Goal: Transaction & Acquisition: Purchase product/service

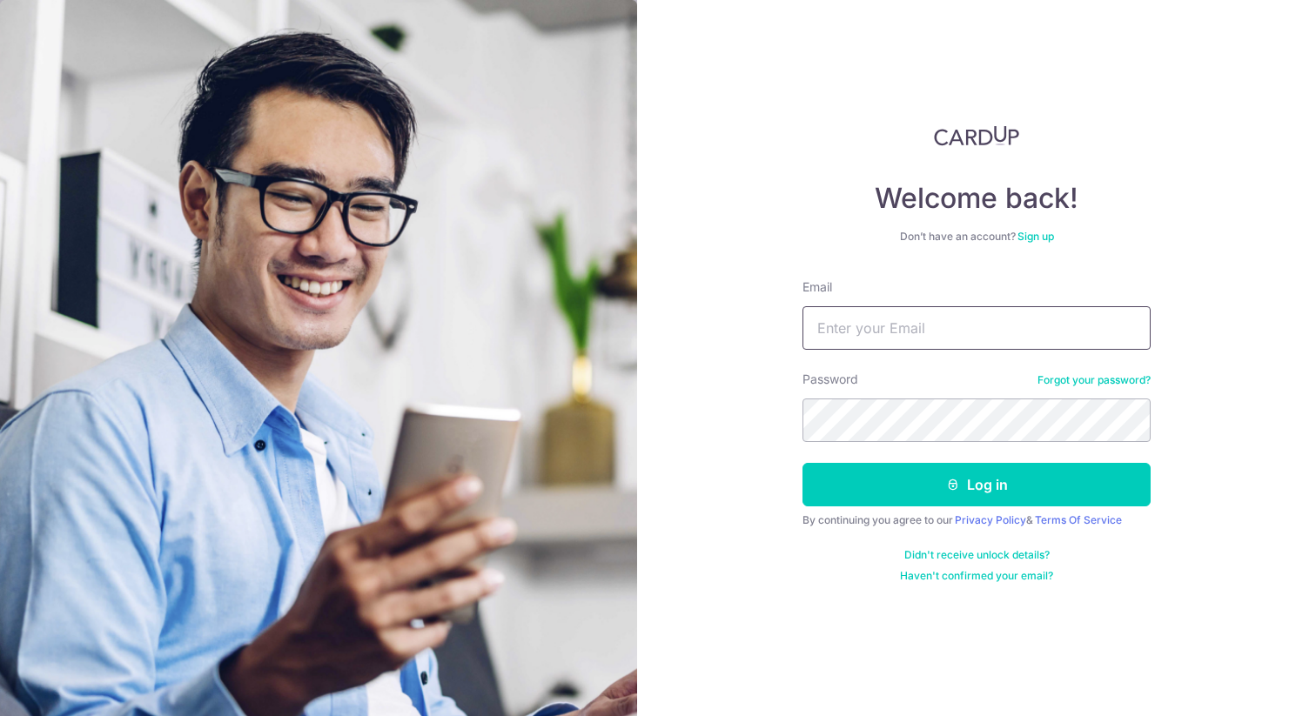
click at [917, 306] on input "Email" at bounding box center [976, 328] width 348 height 44
type input "[EMAIL_ADDRESS][DOMAIN_NAME]"
click at [802, 463] on button "Log in" at bounding box center [976, 485] width 348 height 44
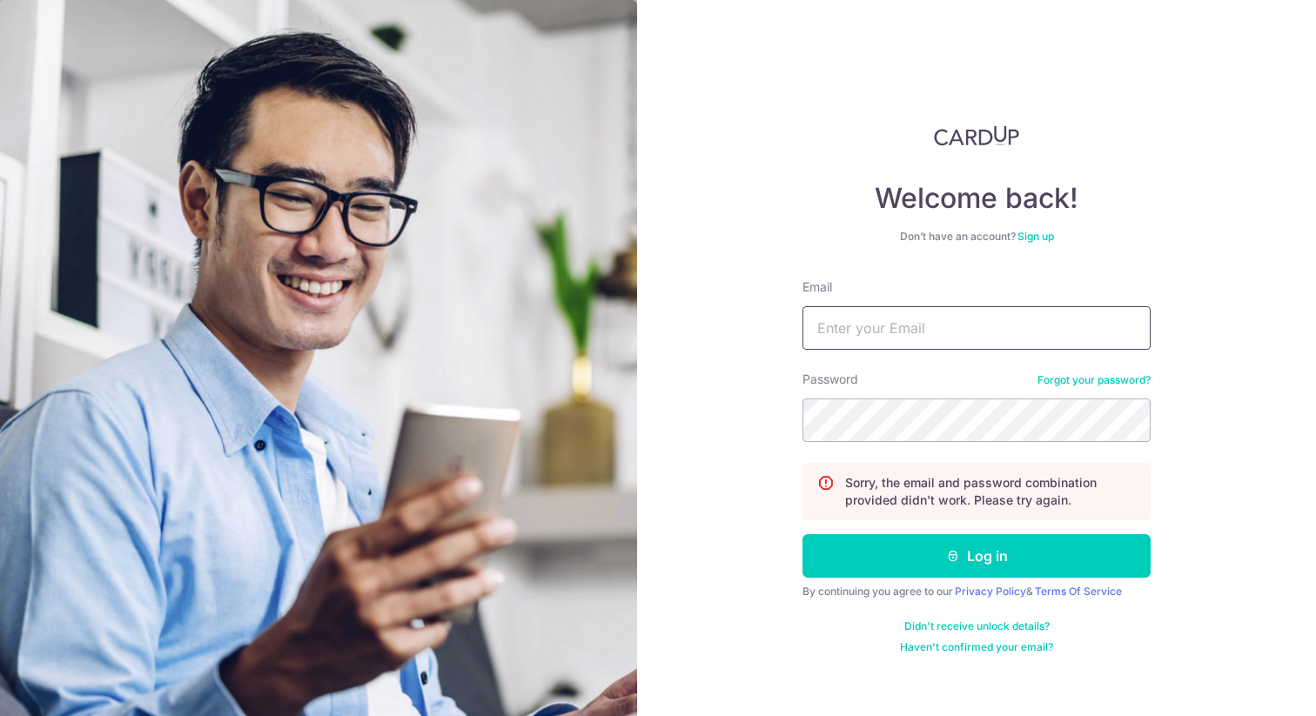
click at [967, 321] on input "Email" at bounding box center [976, 328] width 348 height 44
type input "[EMAIL_ADDRESS][DOMAIN_NAME]"
click at [802, 534] on button "Log in" at bounding box center [976, 556] width 348 height 44
click at [897, 330] on input "Email" at bounding box center [976, 328] width 348 height 44
type input "[EMAIL_ADDRESS][DOMAIN_NAME]"
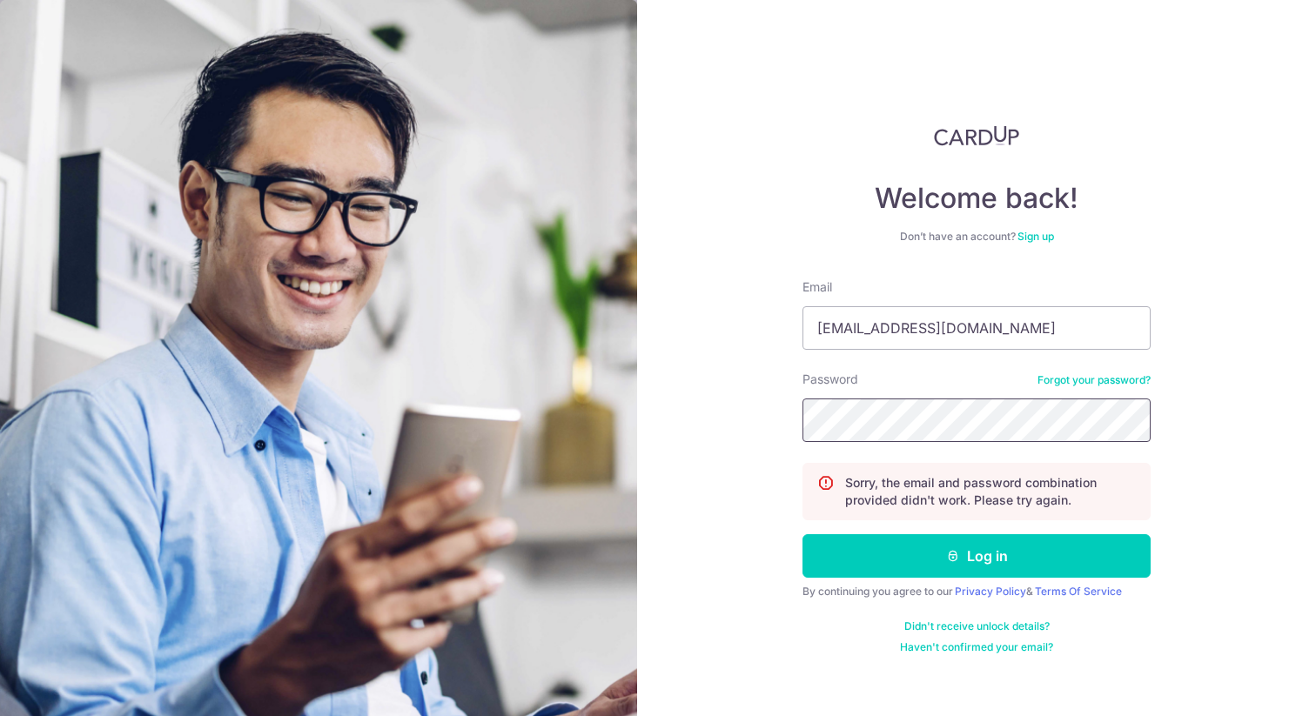
click at [802, 534] on button "Log in" at bounding box center [976, 556] width 348 height 44
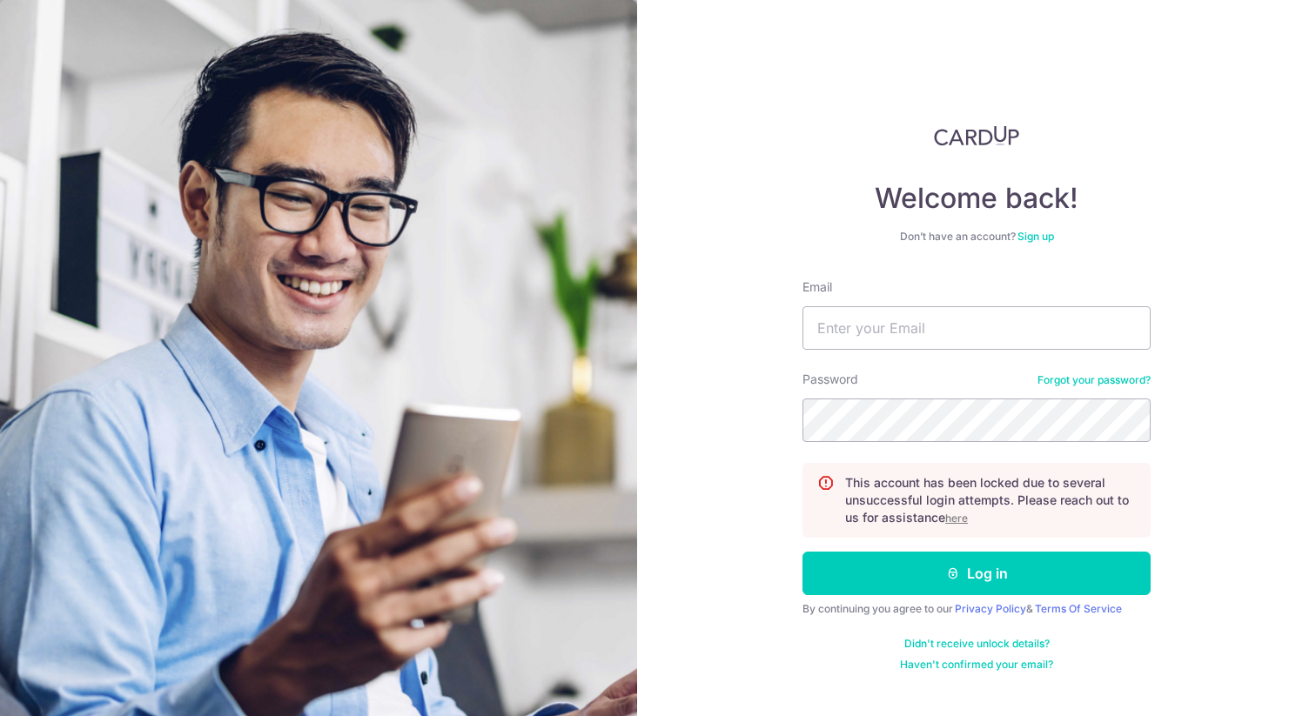
click at [960, 520] on u "here" at bounding box center [956, 518] width 23 height 13
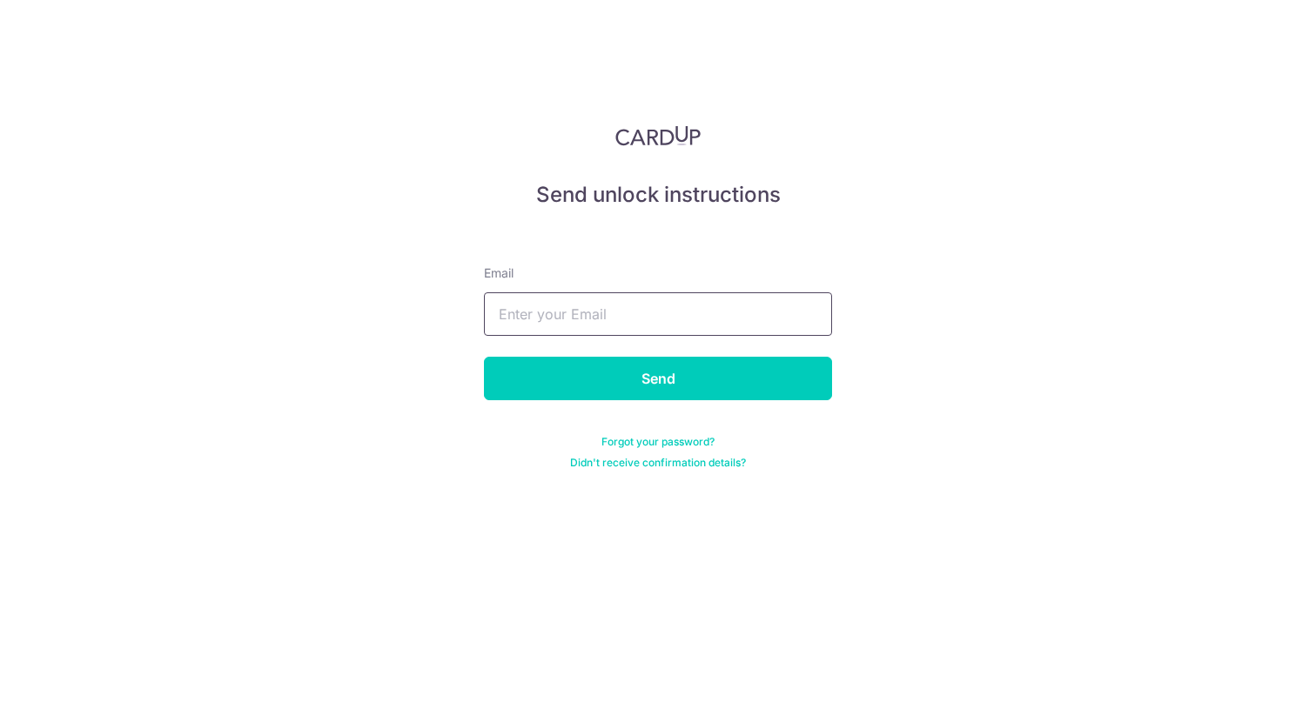
click at [587, 320] on input "text" at bounding box center [658, 314] width 348 height 44
type input "[EMAIL_ADDRESS][DOMAIN_NAME]"
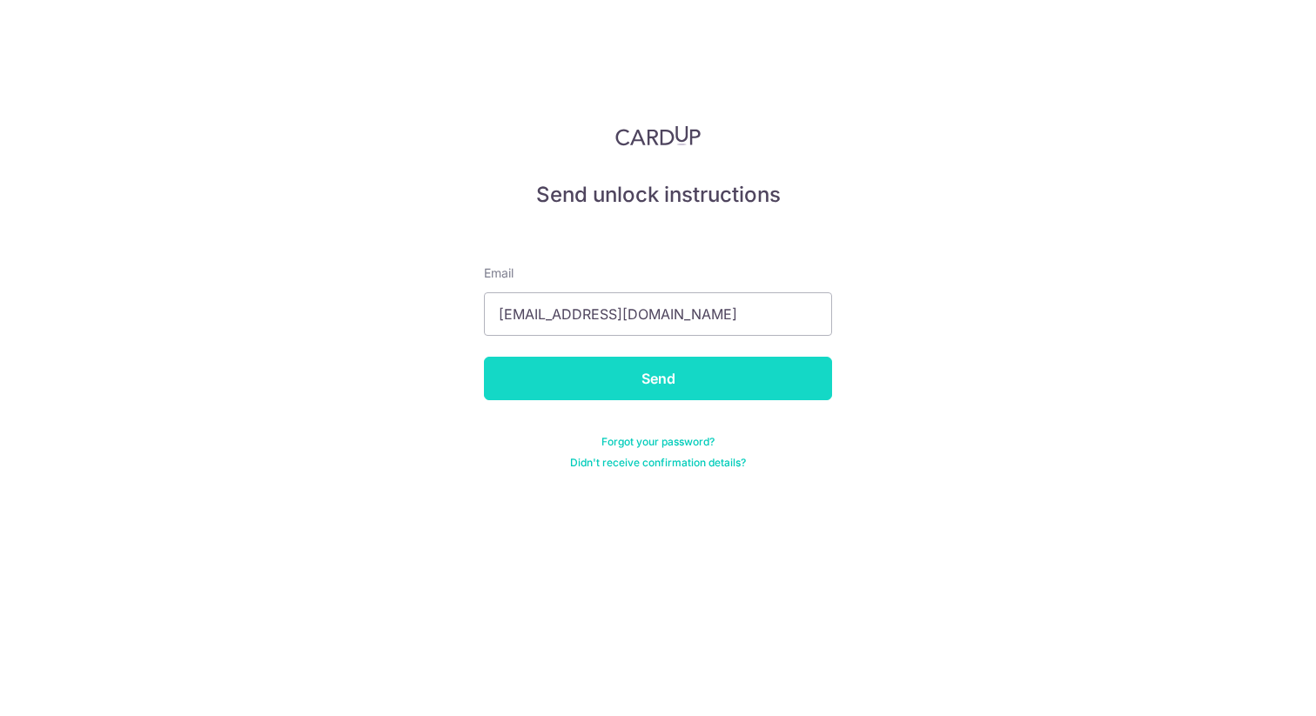
click at [594, 379] on input "Send" at bounding box center [658, 379] width 348 height 44
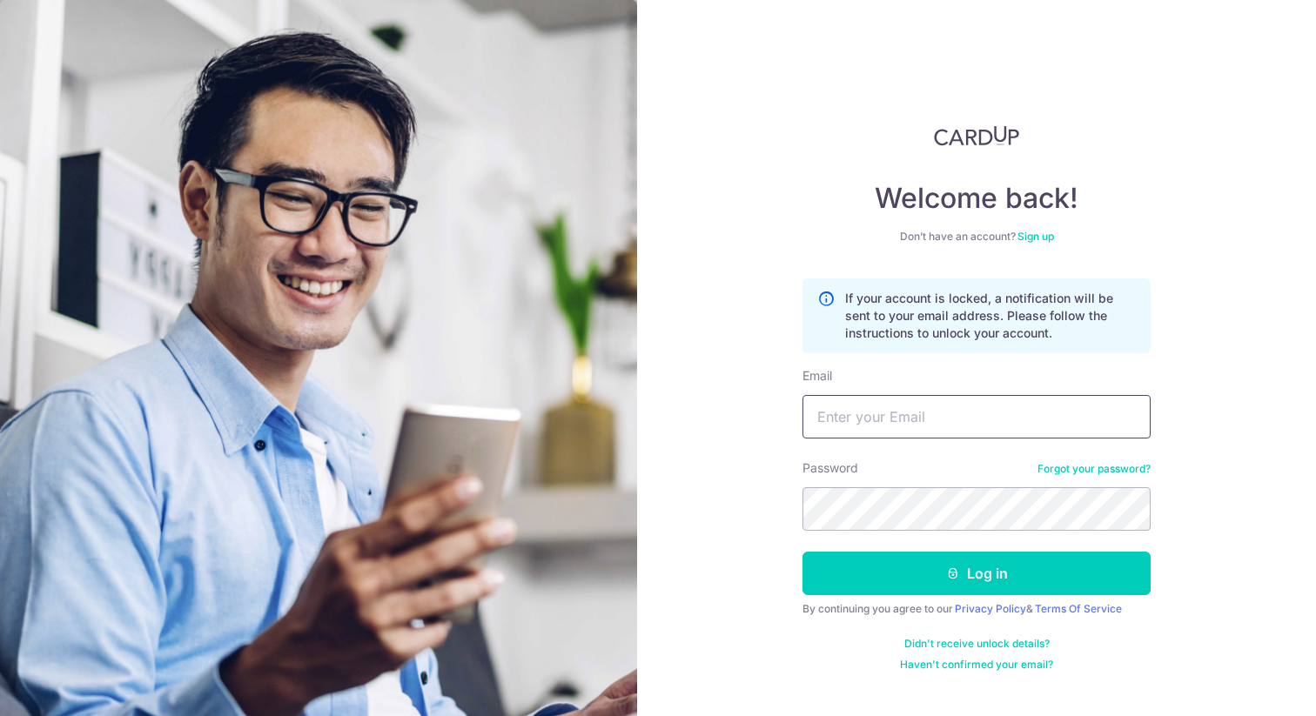
click at [876, 416] on input "Email" at bounding box center [976, 417] width 348 height 44
type input "ernstie_poo@hotmail.com"
click at [802, 552] on button "Log in" at bounding box center [976, 574] width 348 height 44
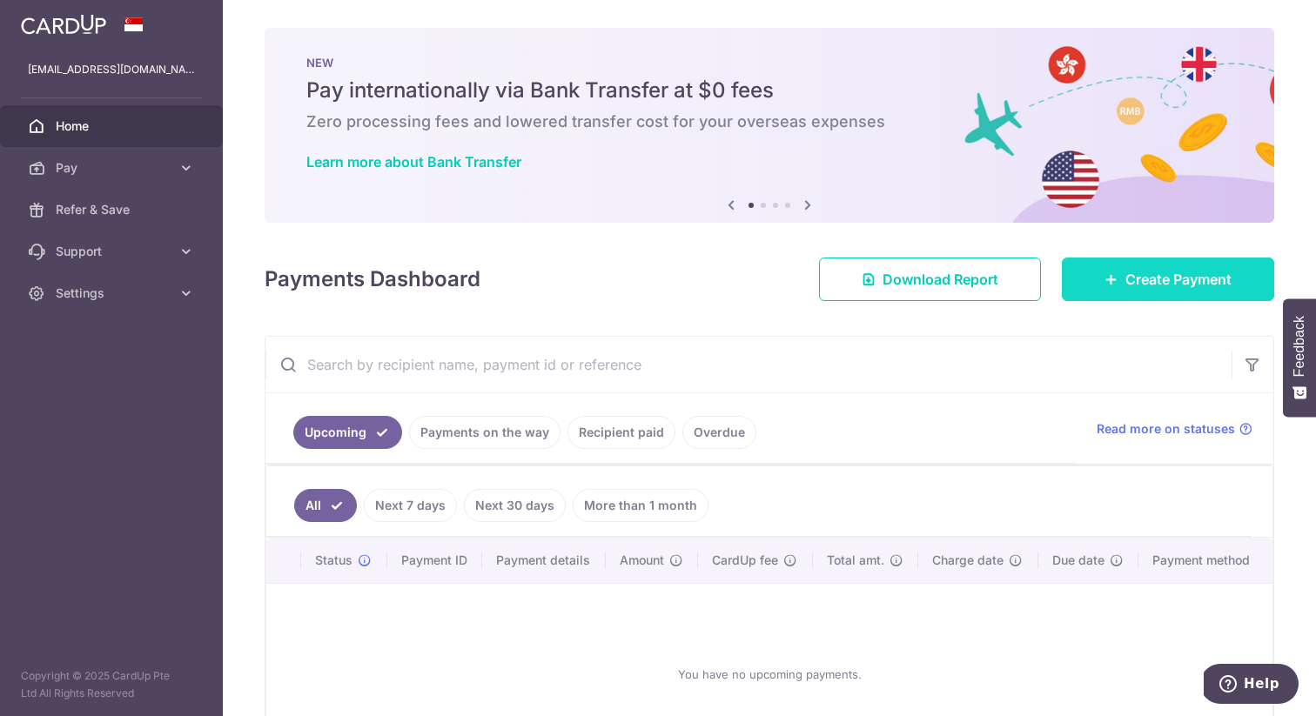
click at [1132, 279] on span "Create Payment" at bounding box center [1178, 279] width 106 height 21
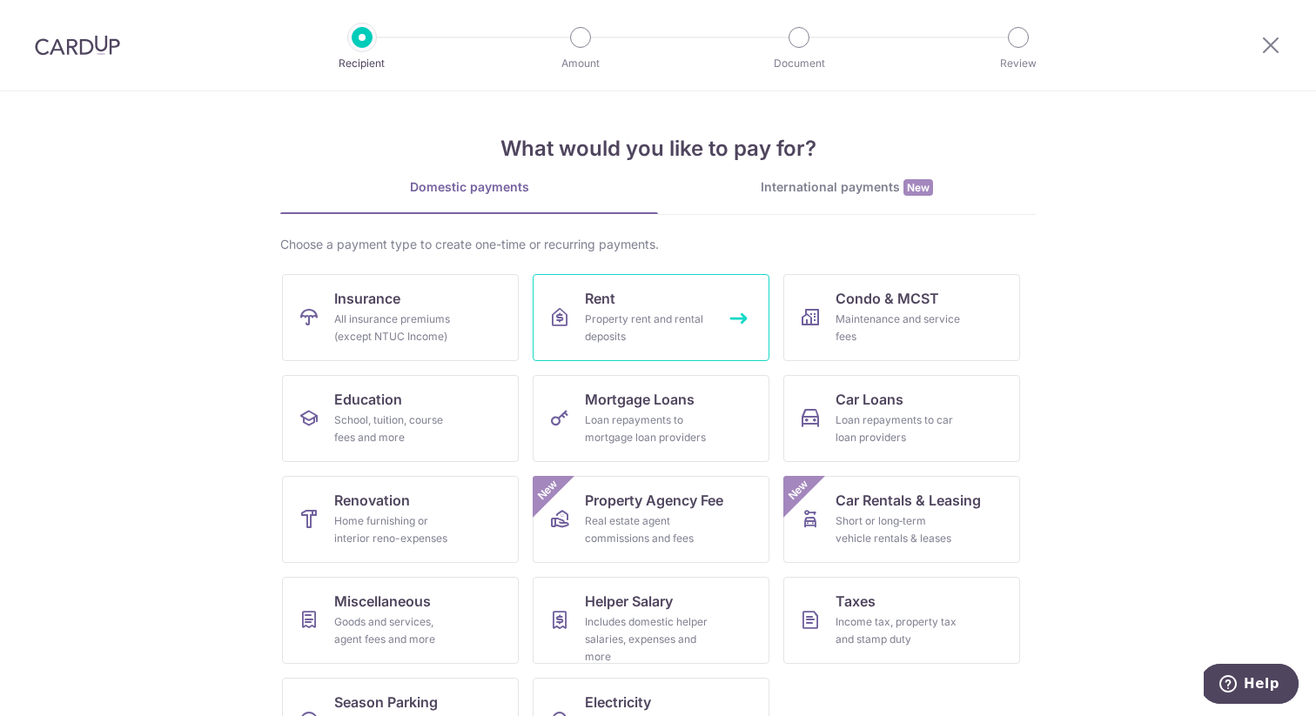
click at [640, 295] on link "Rent Property rent and rental deposits" at bounding box center [651, 317] width 237 height 87
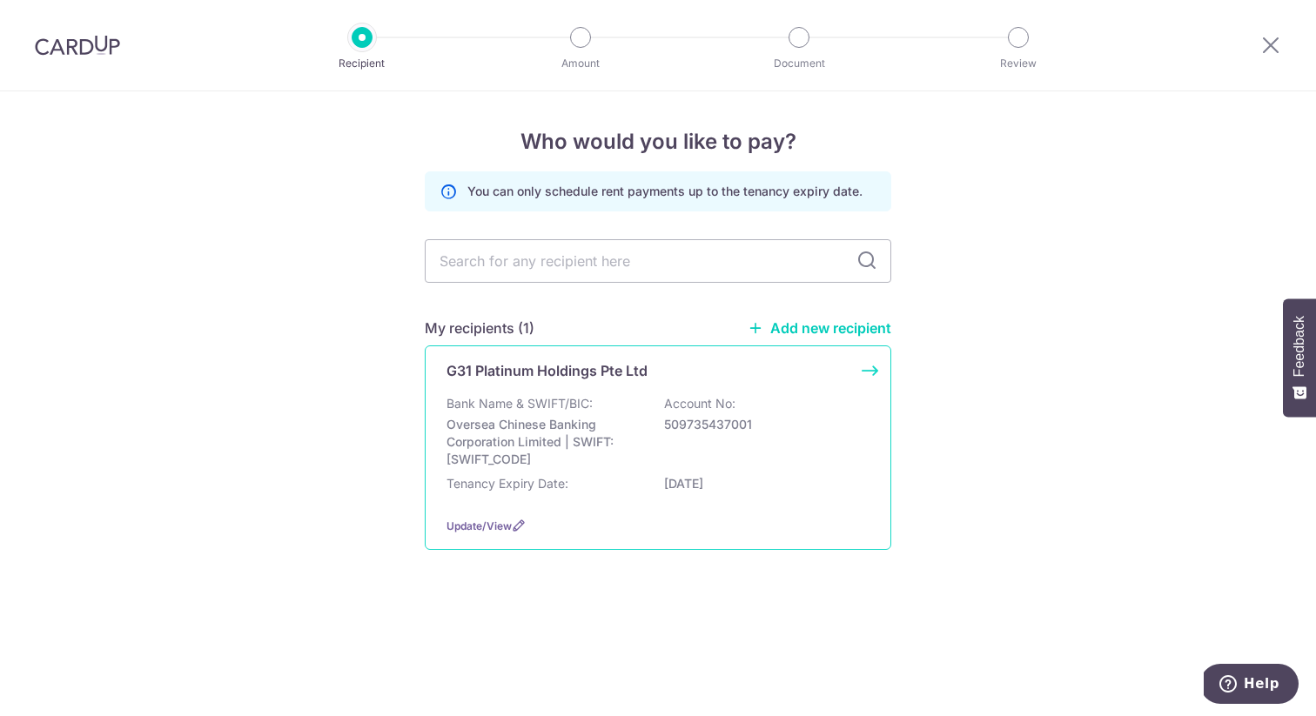
click at [566, 431] on p "Oversea Chinese Banking Corporation Limited | SWIFT: OCBCSGSGXXX" at bounding box center [544, 442] width 195 height 52
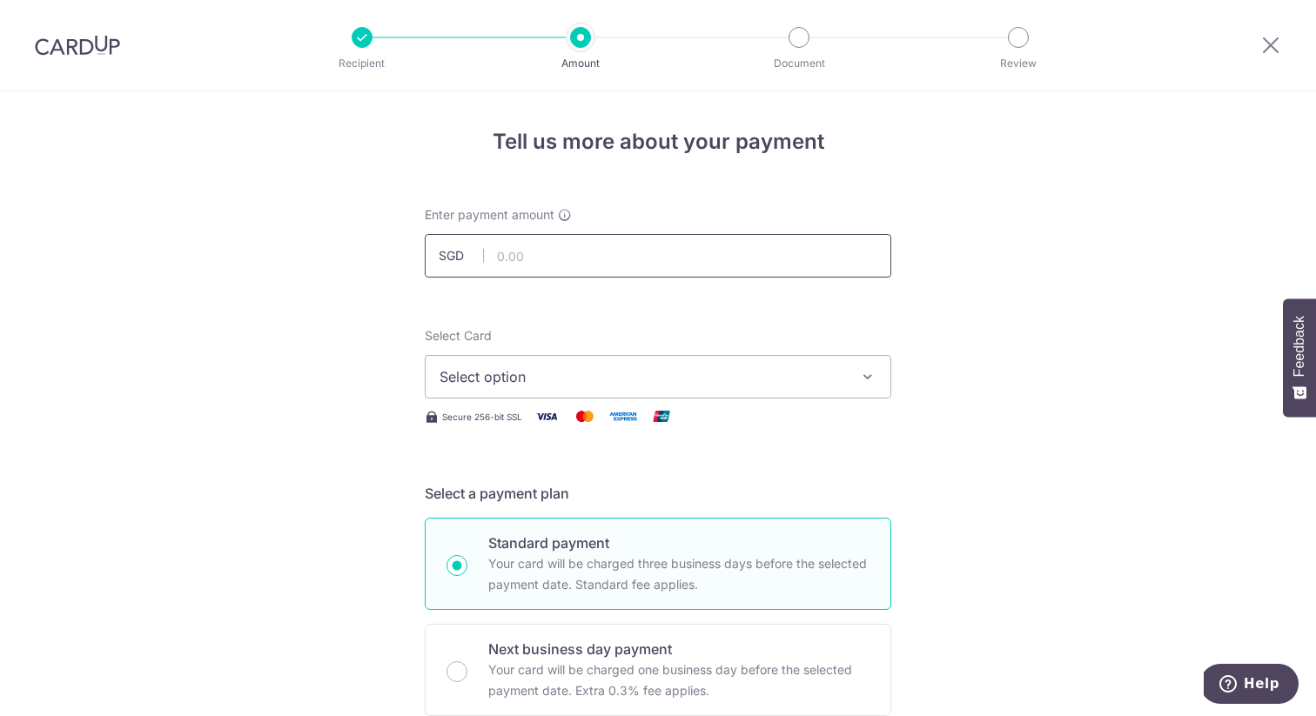
click at [587, 254] on input "text" at bounding box center [658, 256] width 467 height 44
type input "2,500.00"
click at [511, 376] on span "Select option" at bounding box center [643, 376] width 406 height 21
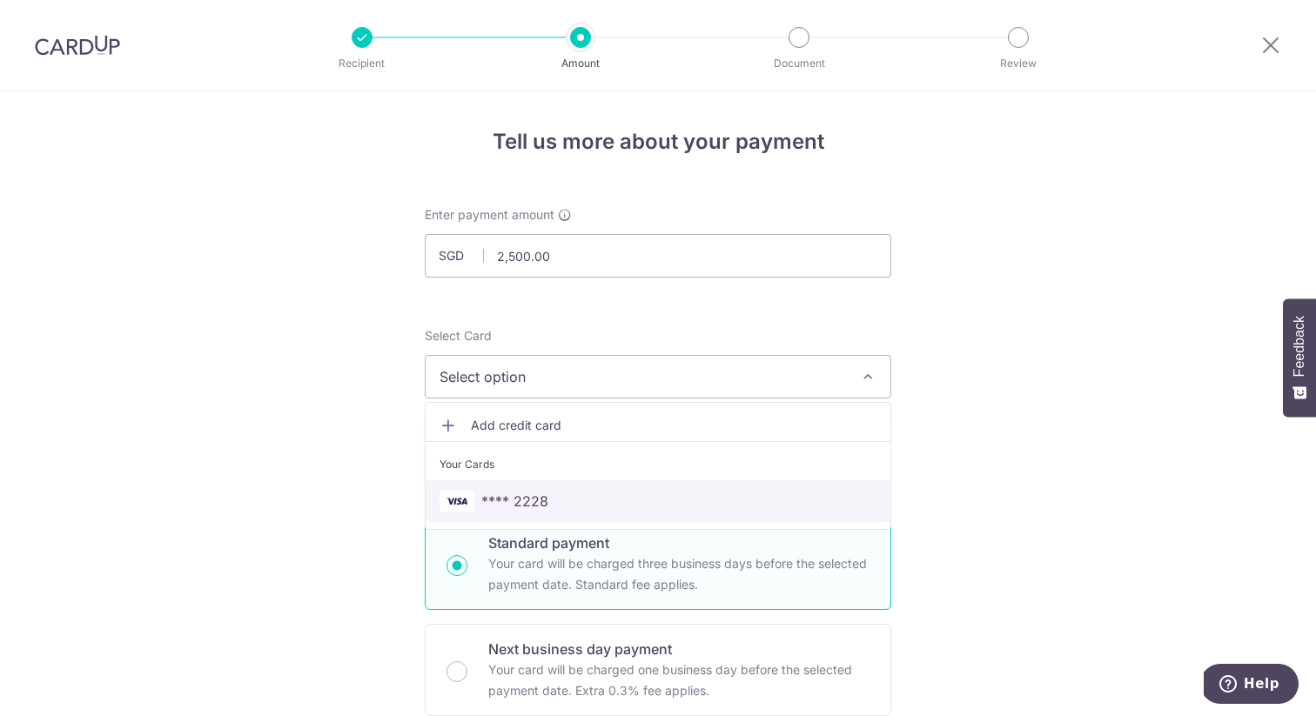
click at [531, 499] on span "**** 2228" at bounding box center [514, 501] width 67 height 21
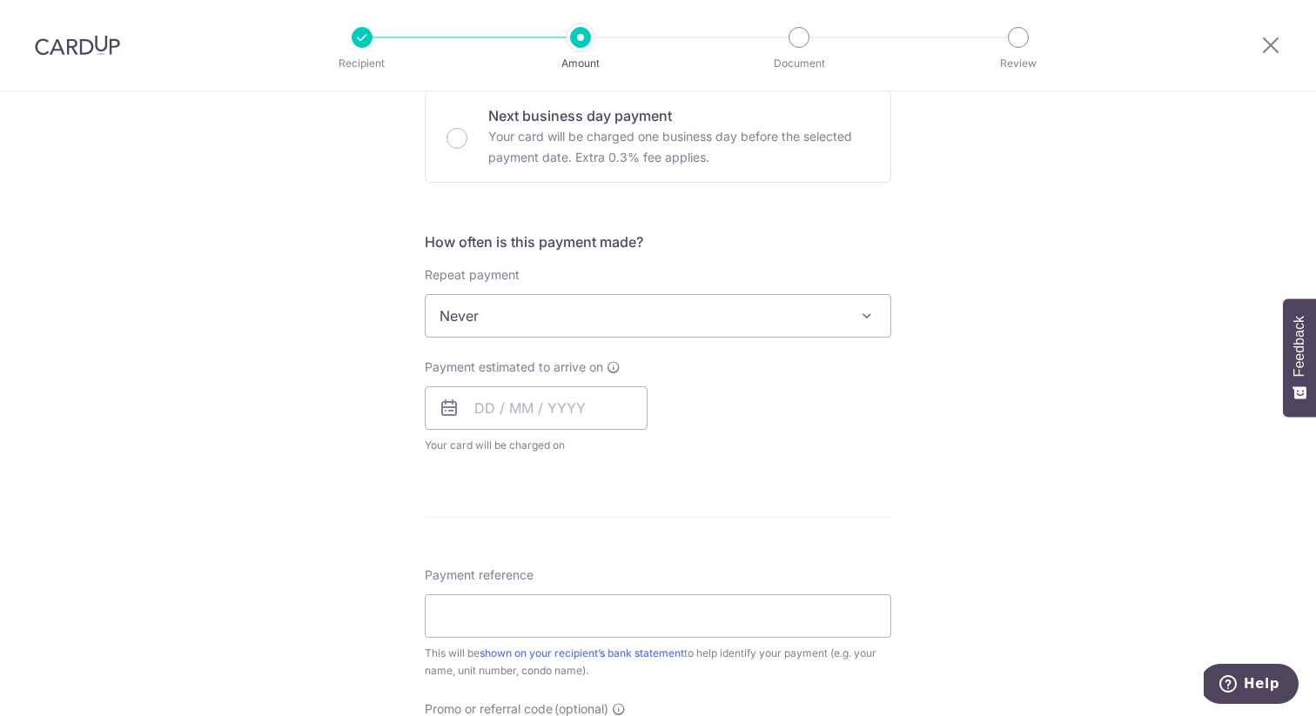
scroll to position [533, 0]
click at [518, 400] on input "text" at bounding box center [536, 409] width 223 height 44
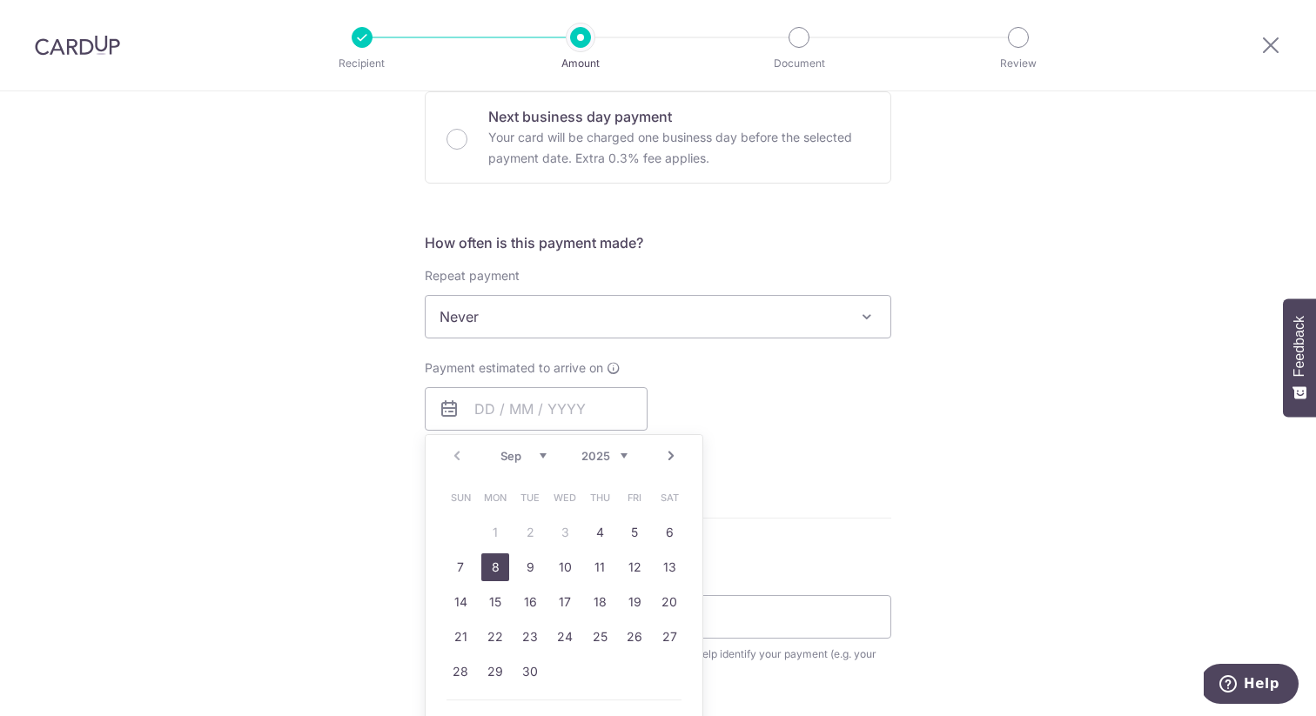
click at [498, 569] on link "8" at bounding box center [495, 568] width 28 height 28
type input "08/09/2025"
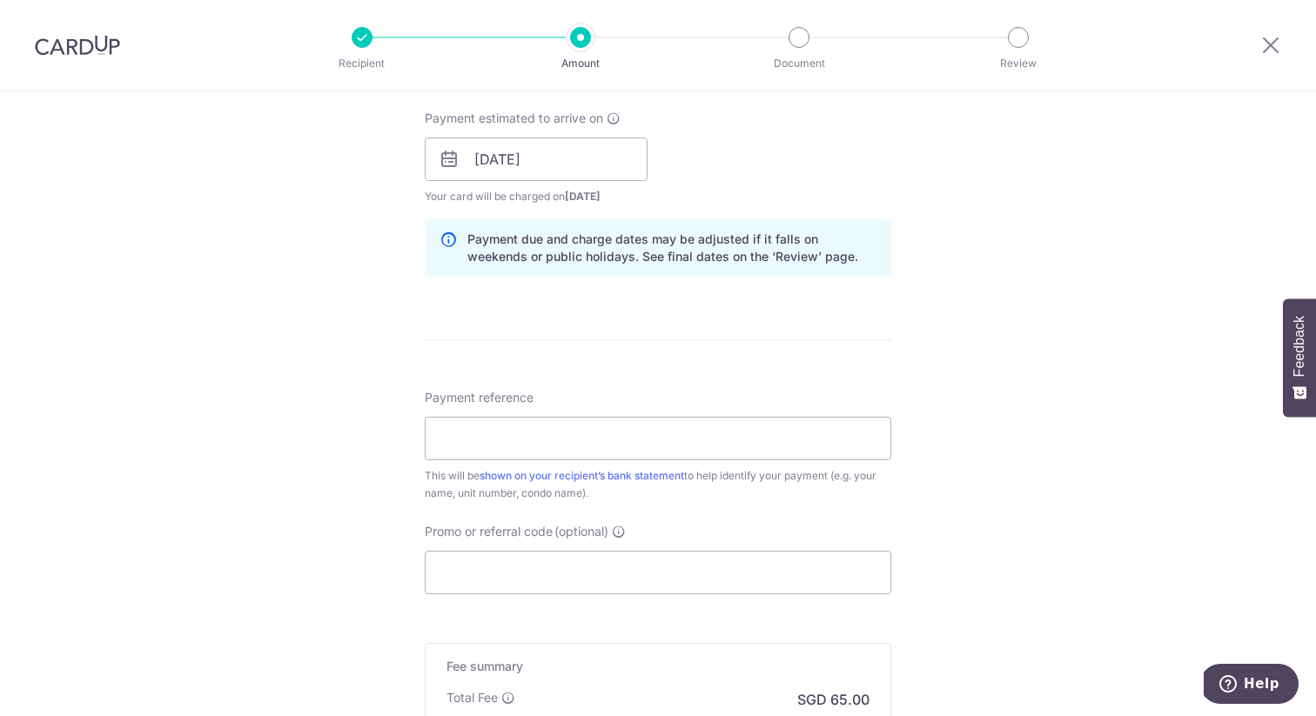
scroll to position [789, 0]
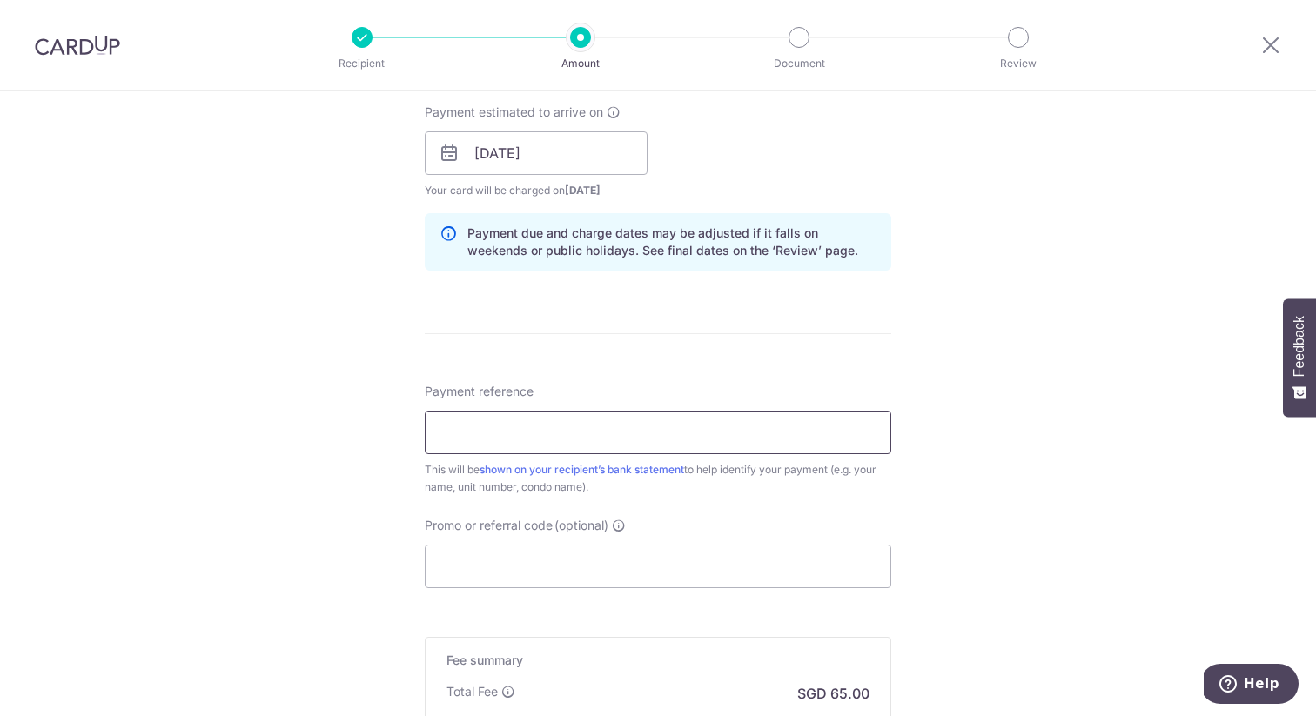
click at [494, 437] on input "Payment reference" at bounding box center [658, 433] width 467 height 44
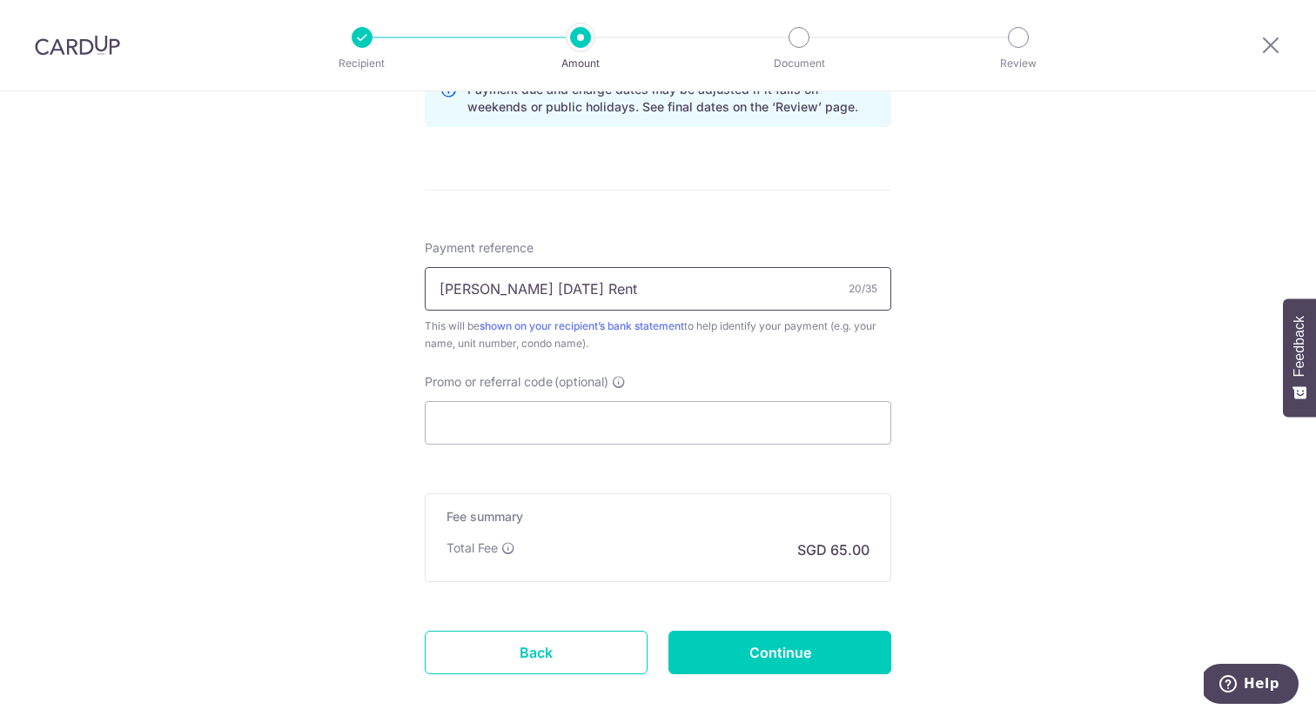
scroll to position [934, 0]
type input "Sirak 2013 Sept Rent"
click at [467, 412] on input "Promo or referral code (optional)" at bounding box center [658, 422] width 467 height 44
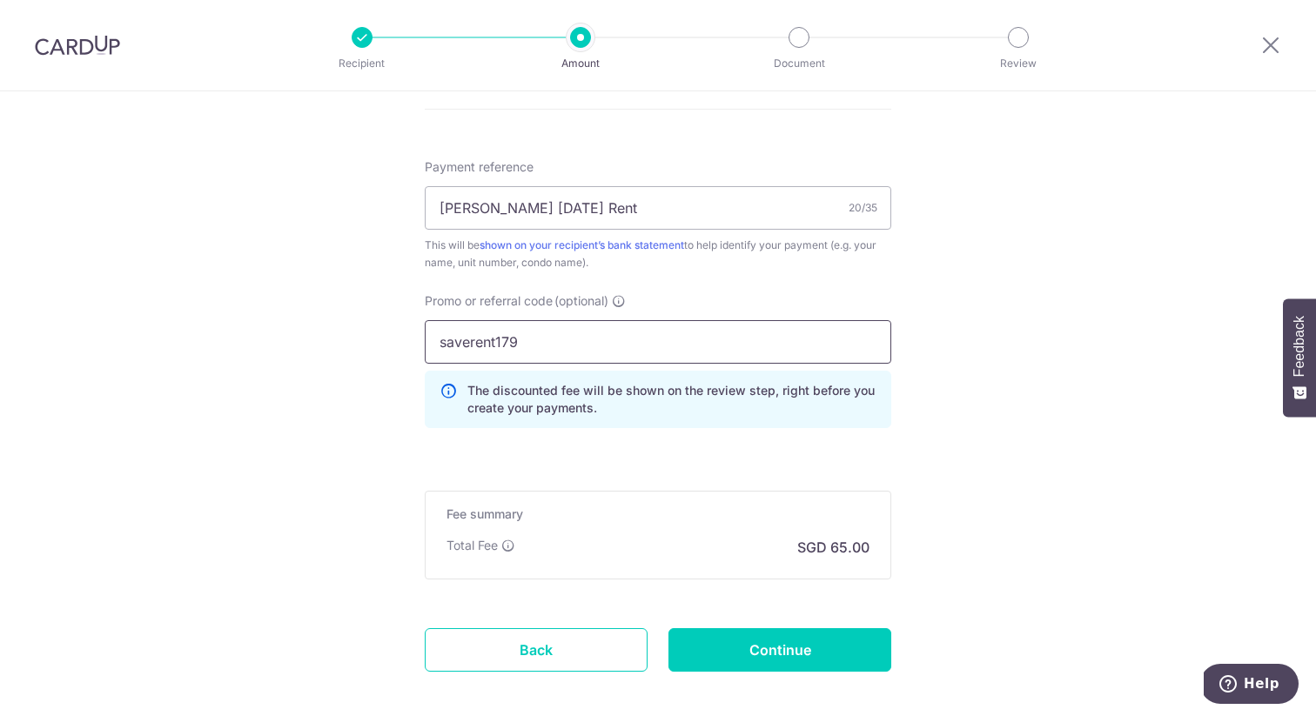
scroll to position [1019, 0]
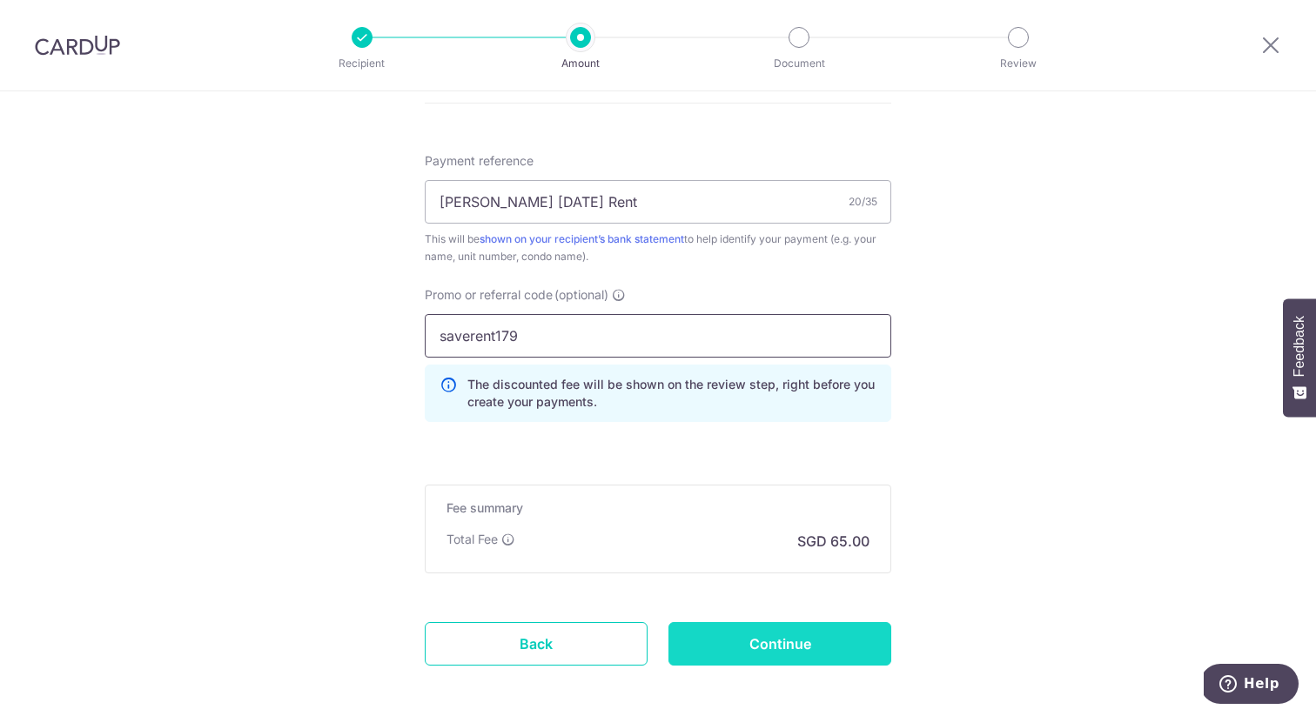
type input "saverent179"
click at [779, 641] on input "Continue" at bounding box center [779, 644] width 223 height 44
type input "Create Schedule"
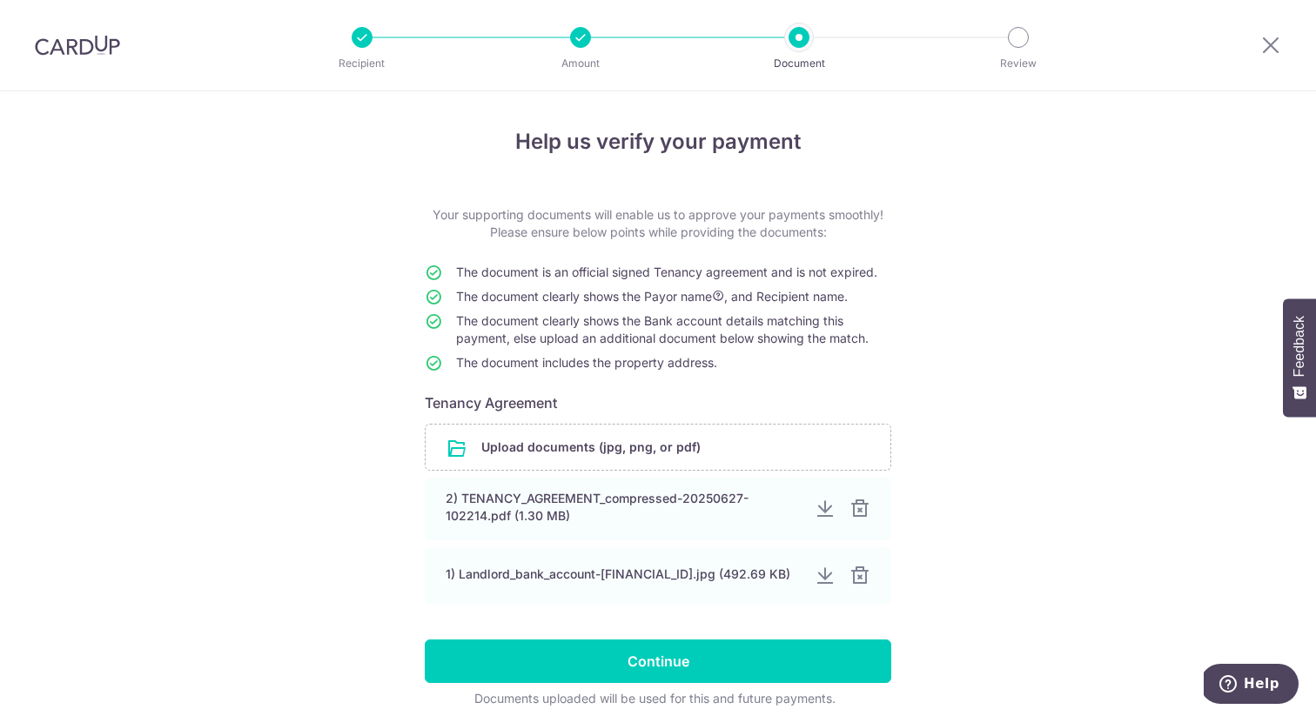
scroll to position [78, 0]
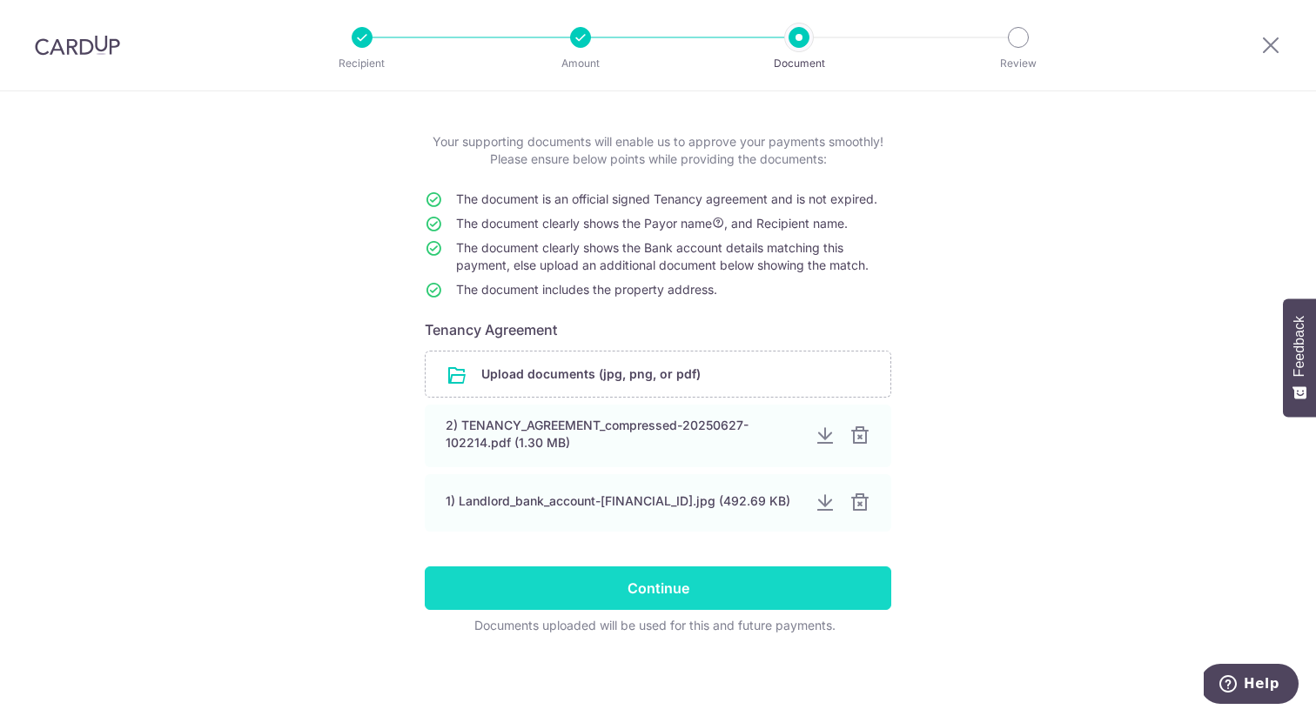
click at [631, 601] on input "Continue" at bounding box center [658, 589] width 467 height 44
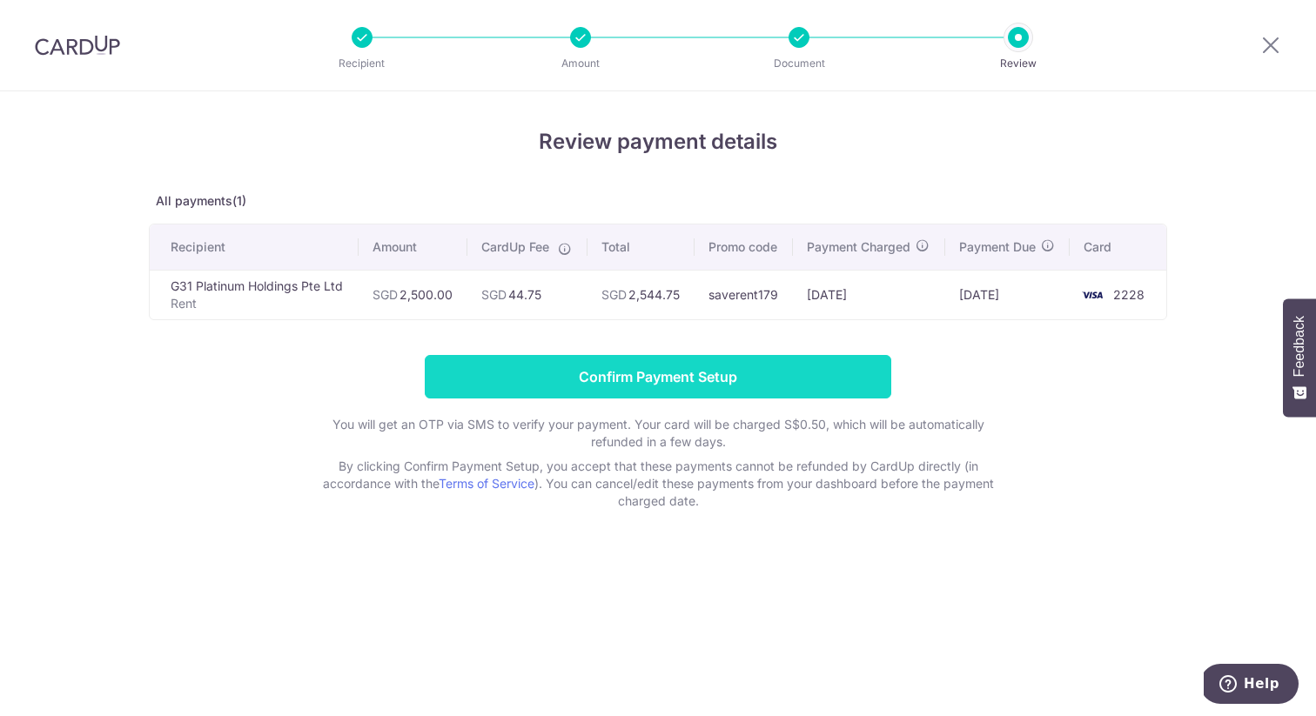
click at [636, 374] on input "Confirm Payment Setup" at bounding box center [658, 377] width 467 height 44
